Goal: Information Seeking & Learning: Check status

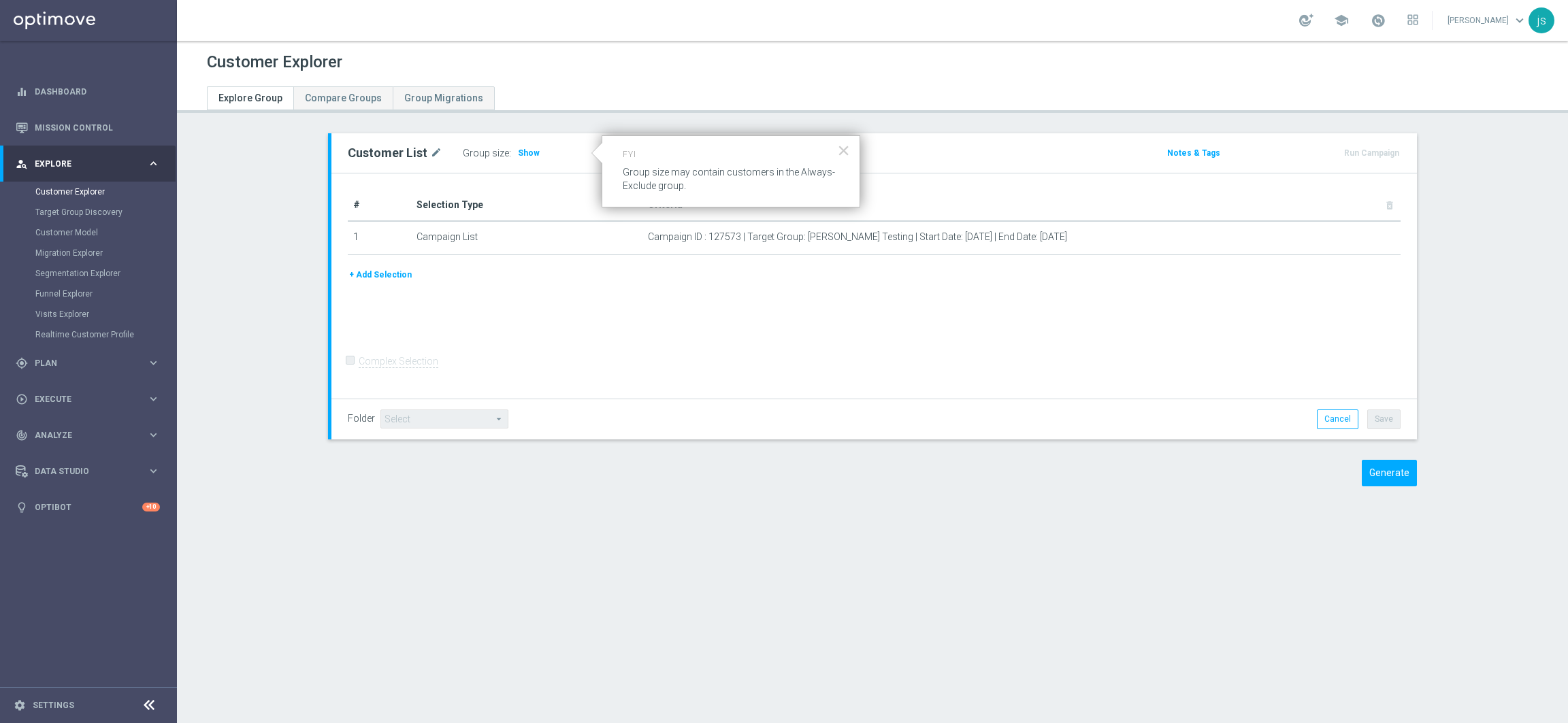
click at [575, 333] on div "# Selection Type Criteria delete_forever 1 Campaign List Campaign ID : 127573 |…" at bounding box center [874, 287] width 1085 height 226
click at [846, 151] on button "×" at bounding box center [843, 150] width 13 height 22
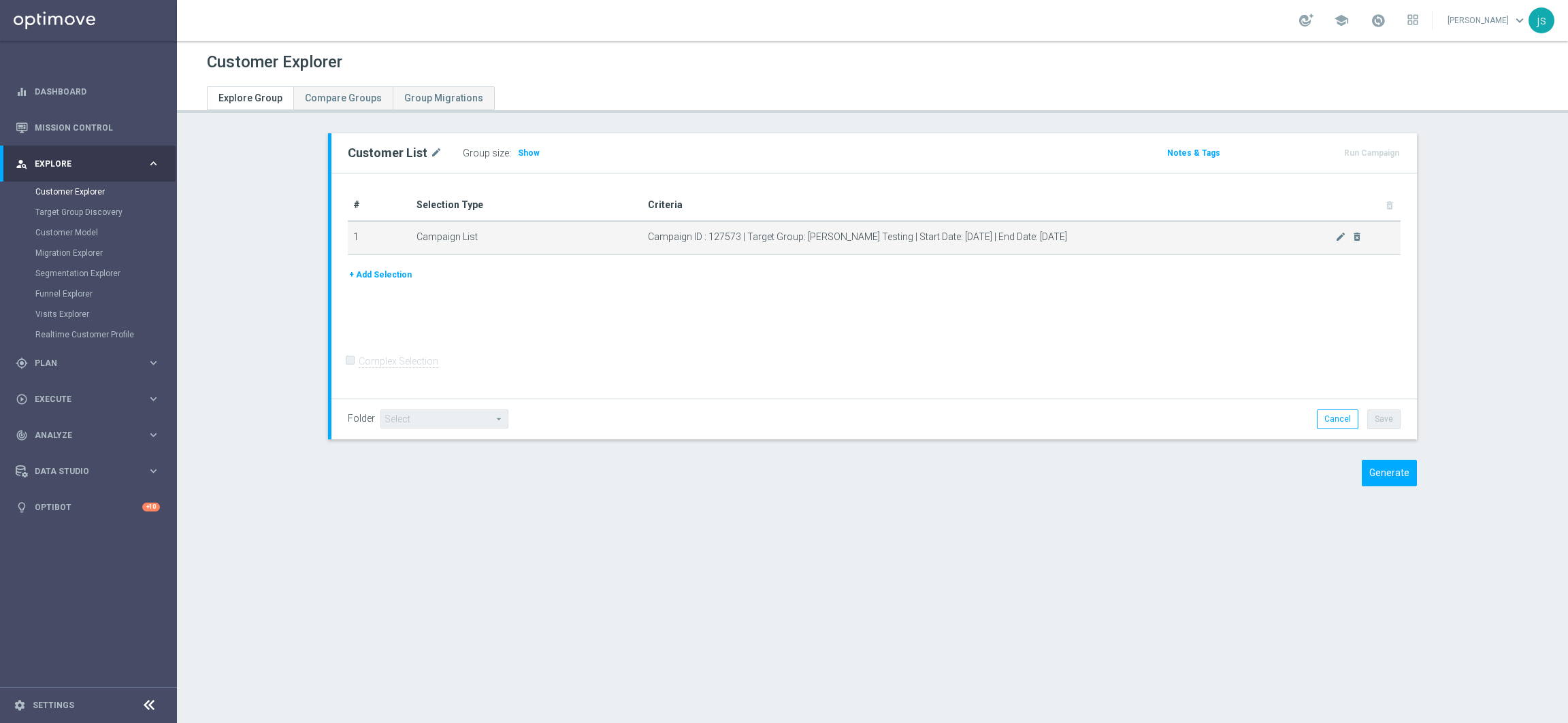
drag, startPoint x: 643, startPoint y: 236, endPoint x: 1080, endPoint y: 237, distance: 437.0
click at [1108, 238] on span "Campaign ID : 127573 | Target Group: [PERSON_NAME] Testing | Start Date: [DATE]…" at bounding box center [991, 237] width 688 height 12
click at [676, 282] on div "+ Add Selection" at bounding box center [874, 280] width 1073 height 25
click at [723, 231] on span "Campaign ID : 127573 | Target Group: [PERSON_NAME] Testing | Start Date: [DATE]…" at bounding box center [991, 237] width 688 height 12
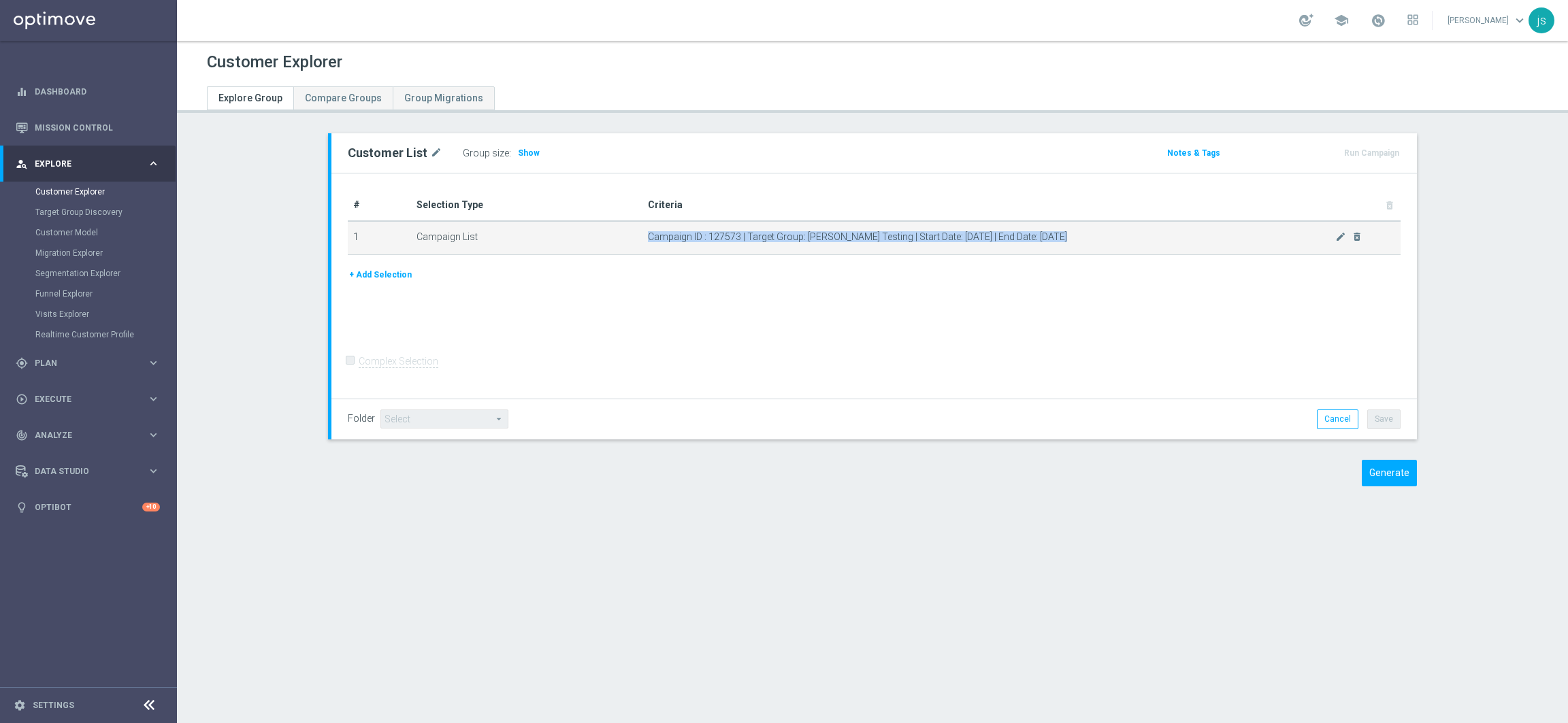
click at [723, 231] on span "Campaign ID : 127573 | Target Group: [PERSON_NAME] Testing | Start Date: [DATE]…" at bounding box center [991, 237] width 688 height 12
copy div "Campaign ID : 127573 | Target Group: [PERSON_NAME] Testing | Start Date: [DATE]…"
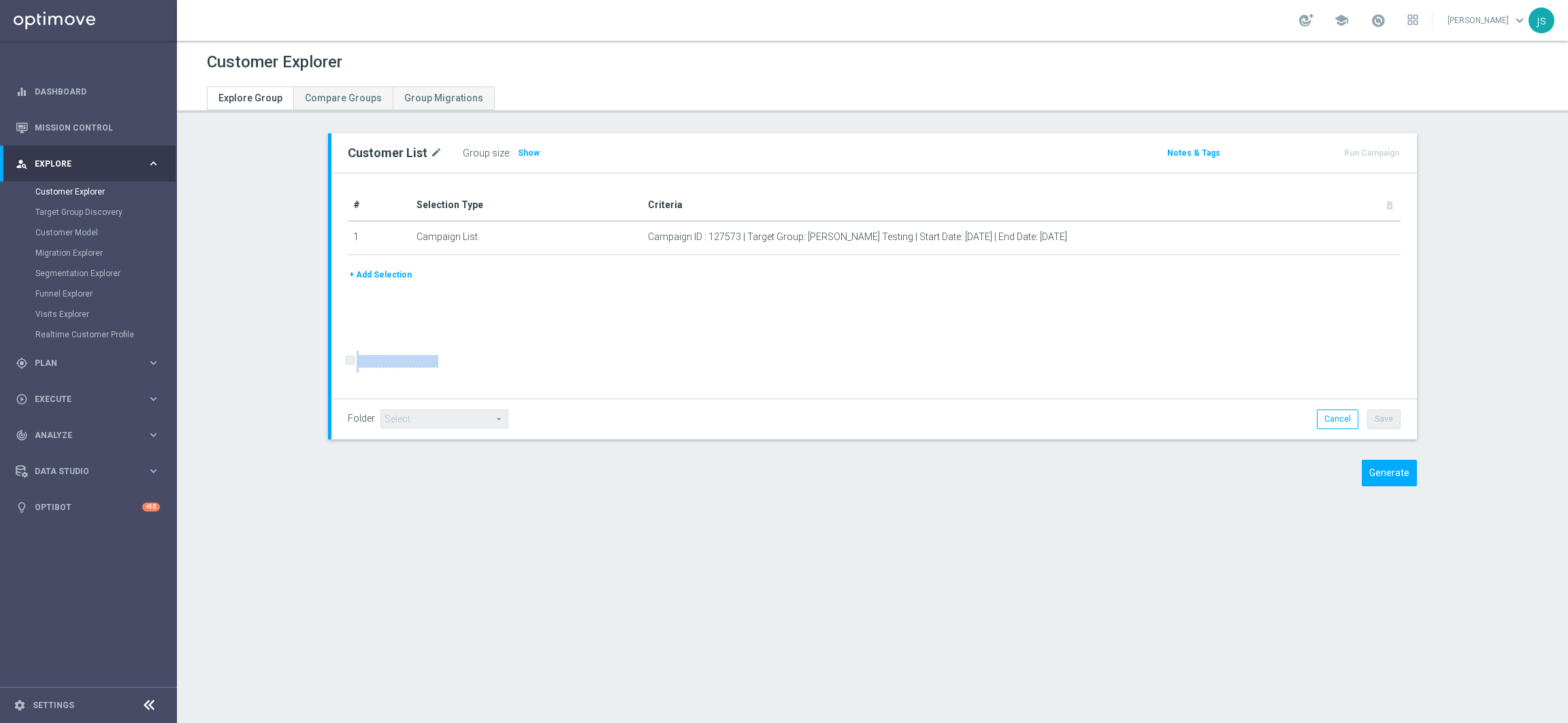
click at [1119, 270] on div "+ Add Selection" at bounding box center [874, 275] width 1073 height 15
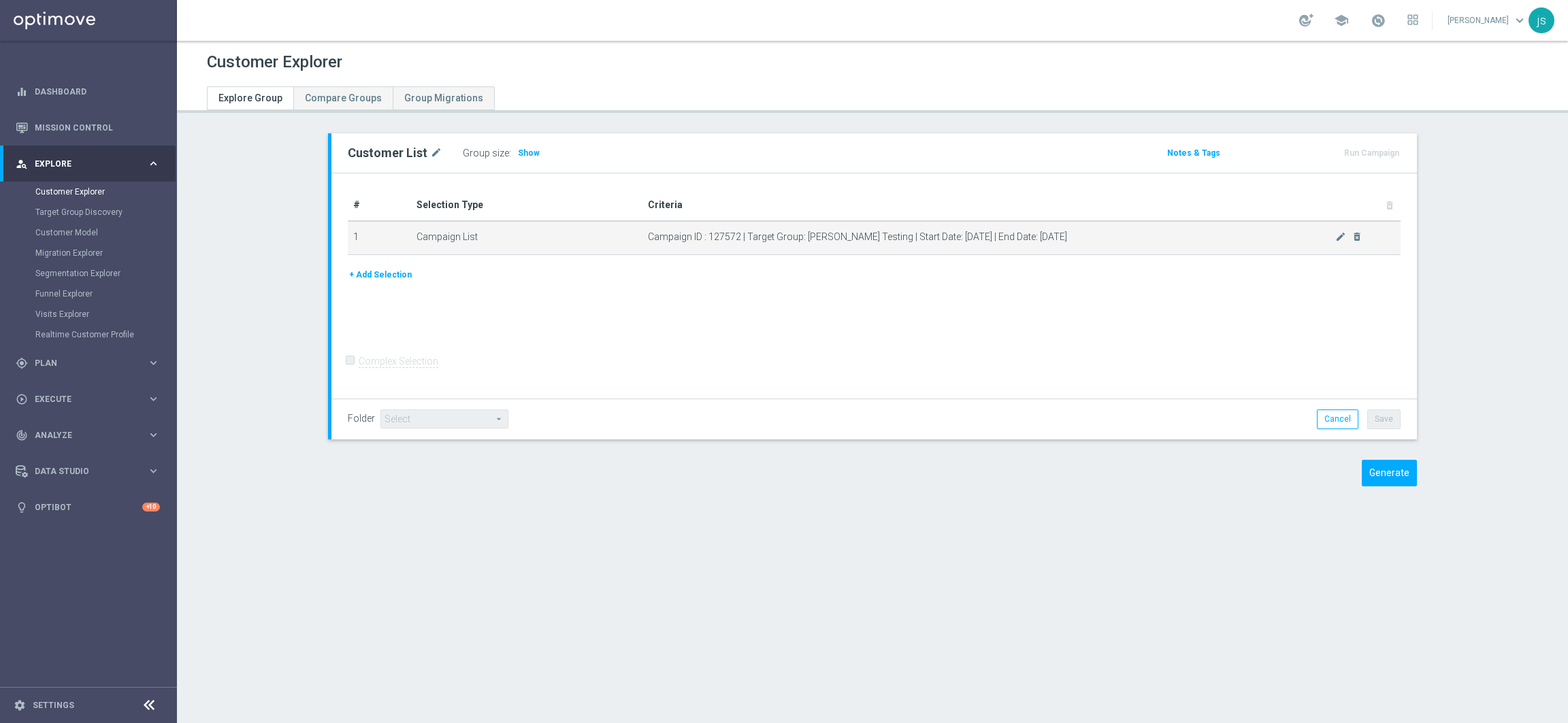
click at [697, 231] on span "Campaign ID : 127572 | Target Group: [PERSON_NAME] Testing | Start Date: [DATE]…" at bounding box center [991, 237] width 688 height 12
copy div "Campaign ID : 127572 | Target Group: [PERSON_NAME] Testing | Start Date: [DATE]…"
